Goal: Task Accomplishment & Management: Manage account settings

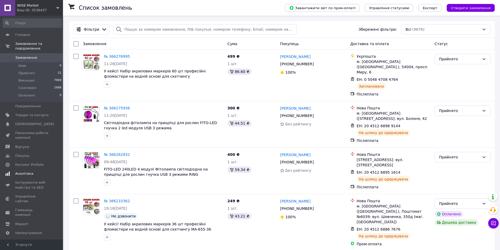
click at [22, 171] on span "Аналітика" at bounding box center [24, 173] width 18 height 5
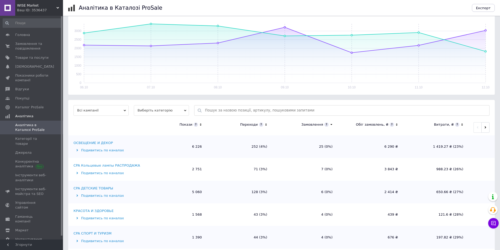
scroll to position [79, 0]
click at [15, 136] on link "Категорії та товари" at bounding box center [32, 141] width 65 height 14
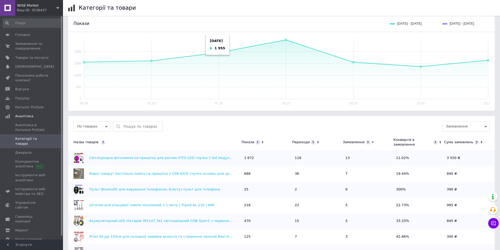
scroll to position [151, 0]
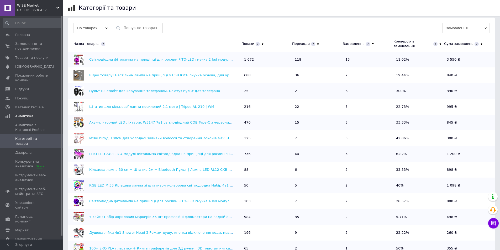
click at [261, 42] on icon at bounding box center [262, 44] width 3 height 4
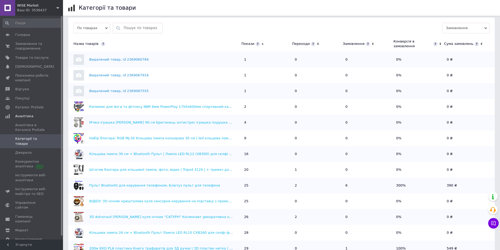
click at [261, 42] on icon at bounding box center [262, 44] width 3 height 4
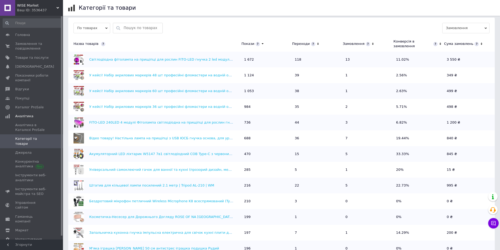
click at [420, 36] on th "Конверсія в замовлення" at bounding box center [419, 44] width 51 height 16
click at [440, 42] on icon at bounding box center [440, 44] width 3 height 4
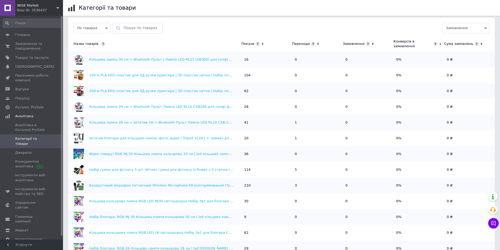
click at [440, 42] on icon at bounding box center [440, 44] width 3 height 4
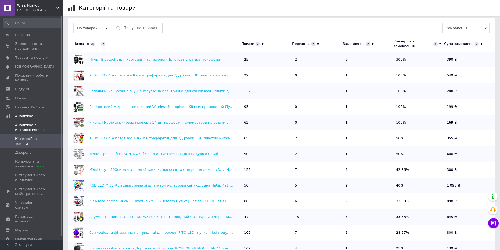
click at [28, 129] on span "Аналітика в Каталозі ProSale" at bounding box center [31, 127] width 33 height 9
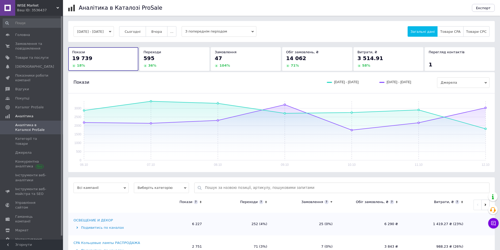
click at [201, 201] on icon at bounding box center [200, 202] width 3 height 4
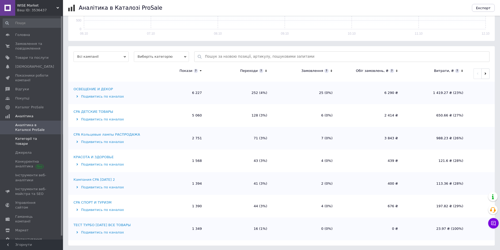
click at [35, 142] on link "Категорії та товари" at bounding box center [32, 141] width 65 height 14
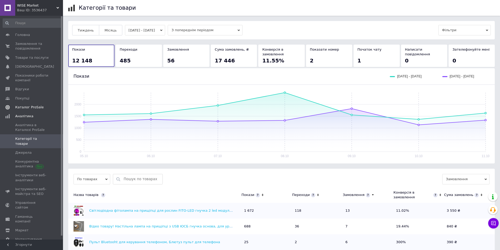
click at [27, 105] on span "Каталог ProSale" at bounding box center [29, 107] width 28 height 5
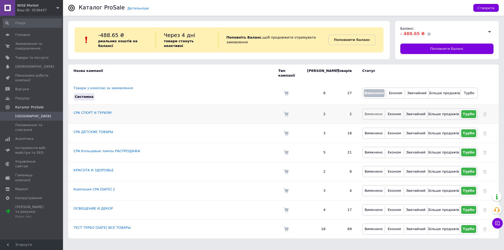
click at [370, 112] on span "Вимкнено" at bounding box center [374, 114] width 18 height 4
click at [370, 131] on span "Вимкнено" at bounding box center [374, 133] width 18 height 4
click at [375, 150] on span "Вимкнено" at bounding box center [374, 152] width 18 height 4
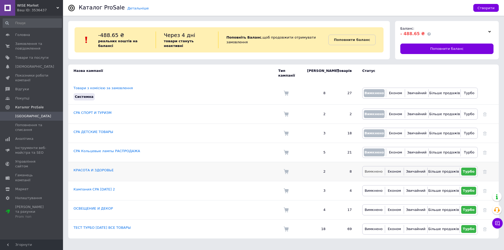
click at [371, 170] on span "Вимкнено" at bounding box center [374, 172] width 18 height 4
click at [373, 189] on span "Вимкнено" at bounding box center [374, 191] width 18 height 4
click at [372, 208] on span "Вимкнено" at bounding box center [374, 210] width 18 height 4
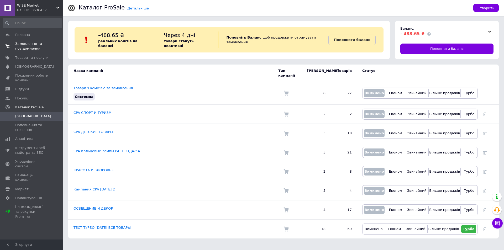
click at [35, 49] on span "Замовлення та повідомлення" at bounding box center [31, 45] width 33 height 9
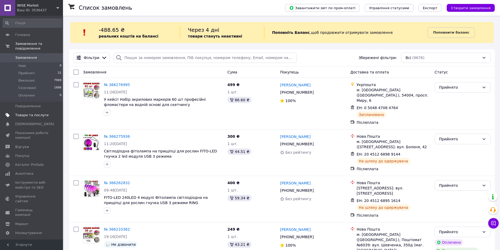
click at [31, 113] on span "Товари та послуги" at bounding box center [31, 115] width 33 height 5
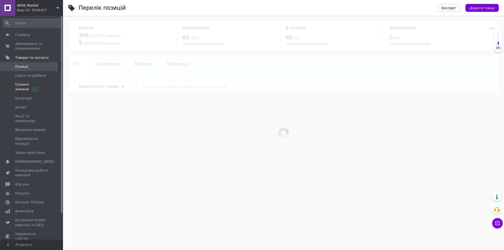
click at [33, 89] on span at bounding box center [36, 89] width 8 height 4
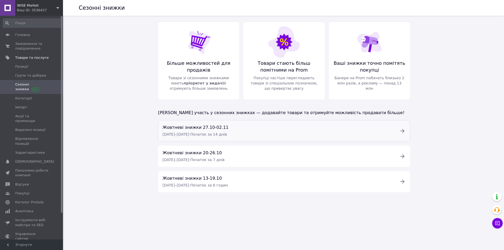
click at [289, 135] on div "Жовтневі знижки [DATE]-[DATE] [DATE] – [DATE] · Початок за 14 днів" at bounding box center [277, 130] width 237 height 13
